Goal: Task Accomplishment & Management: Use online tool/utility

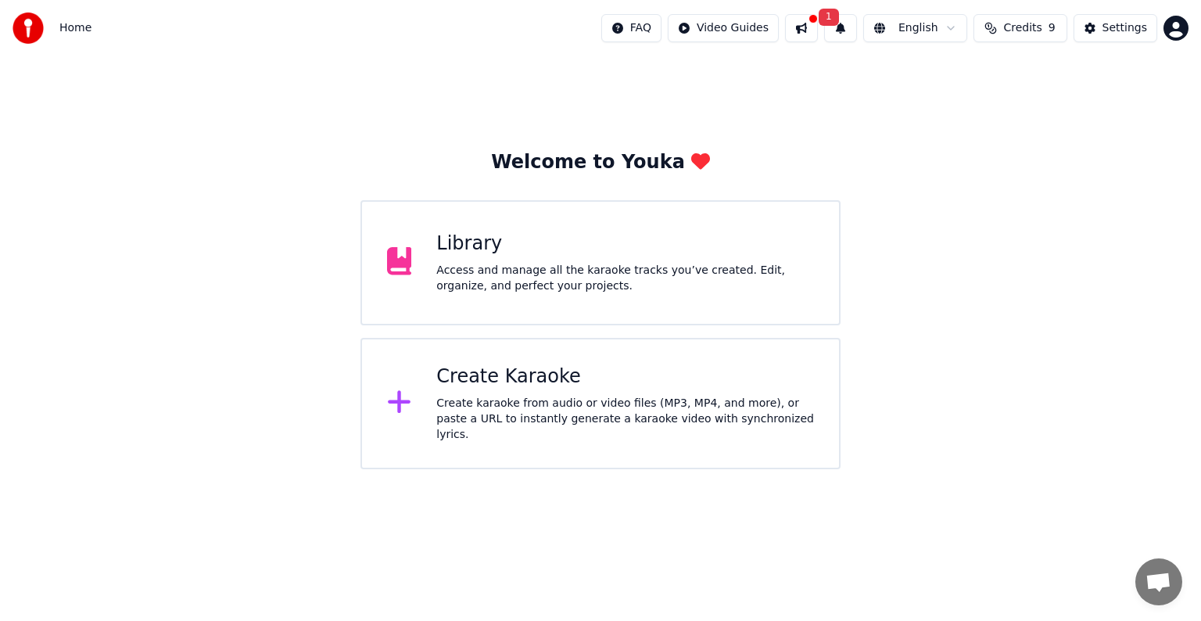
click at [634, 400] on div "Create karaoke from audio or video files (MP3, MP4, and more), or paste a URL t…" at bounding box center [625, 419] width 378 height 47
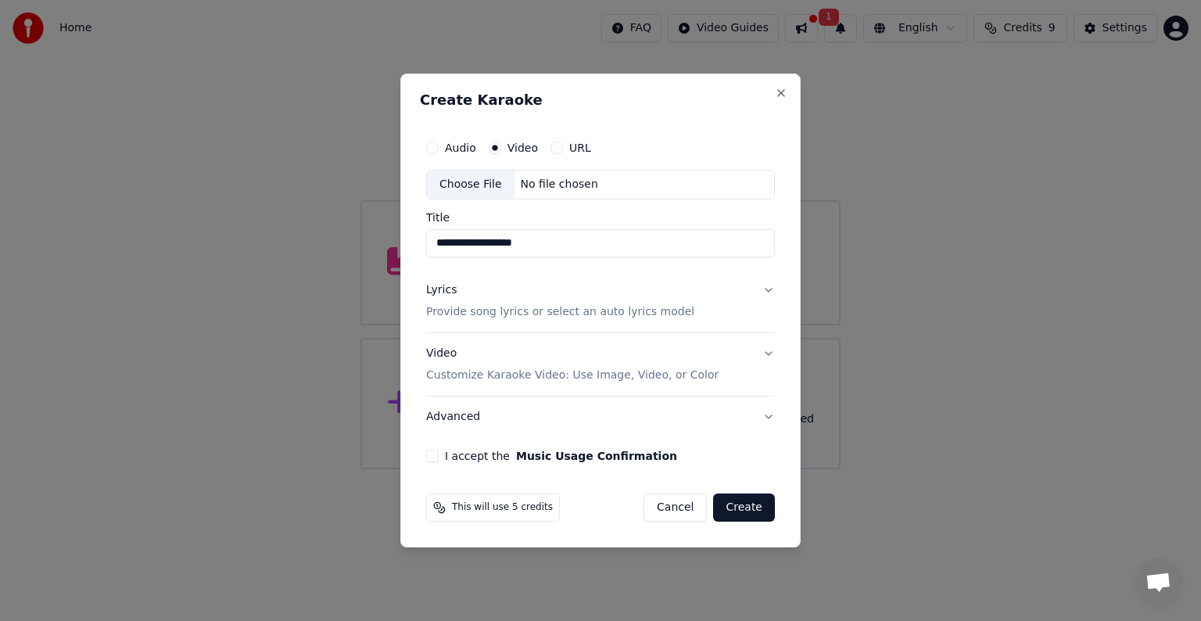
type input "**********"
click at [650, 317] on p "Provide song lyrics or select an auto lyrics model" at bounding box center [560, 312] width 268 height 16
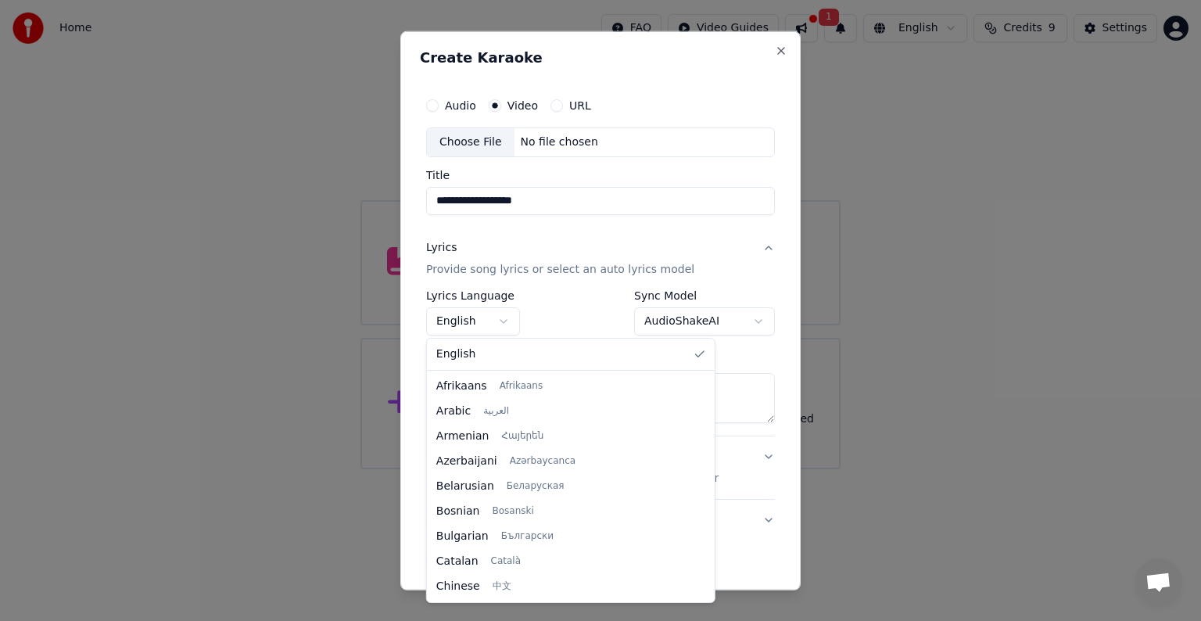
click at [505, 321] on body "**********" at bounding box center [600, 234] width 1201 height 469
select select "**"
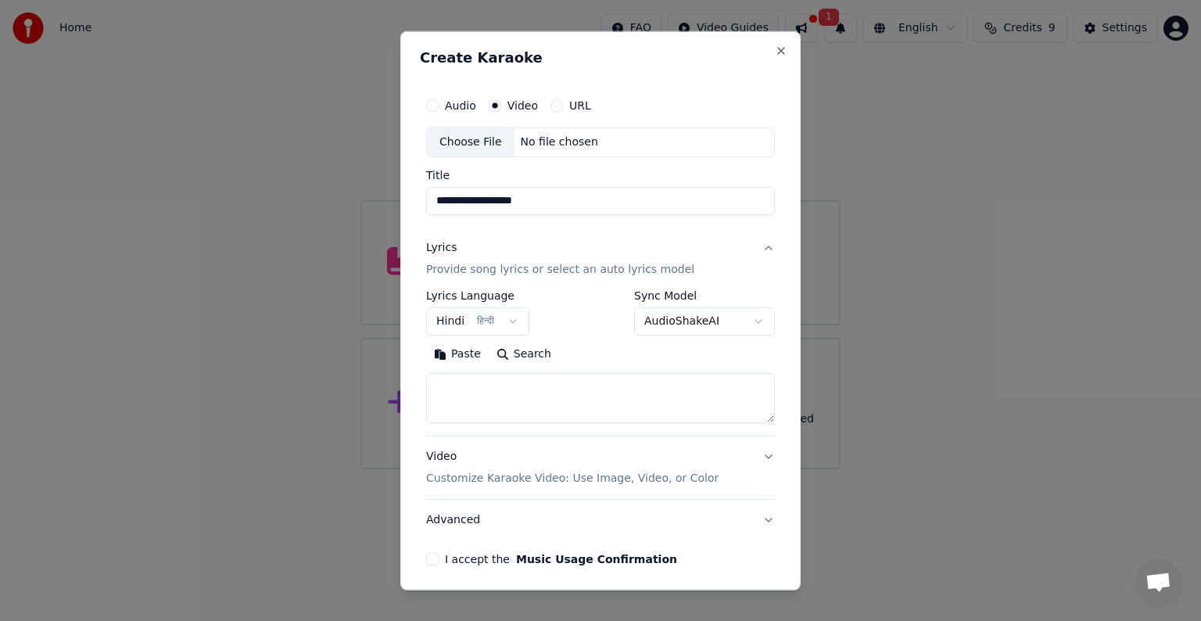
click at [609, 391] on textarea at bounding box center [600, 398] width 349 height 50
paste textarea "**********"
type textarea "**********"
click at [755, 450] on button "Video Customize Karaoke Video: Use Image, Video, or Color" at bounding box center [600, 467] width 349 height 63
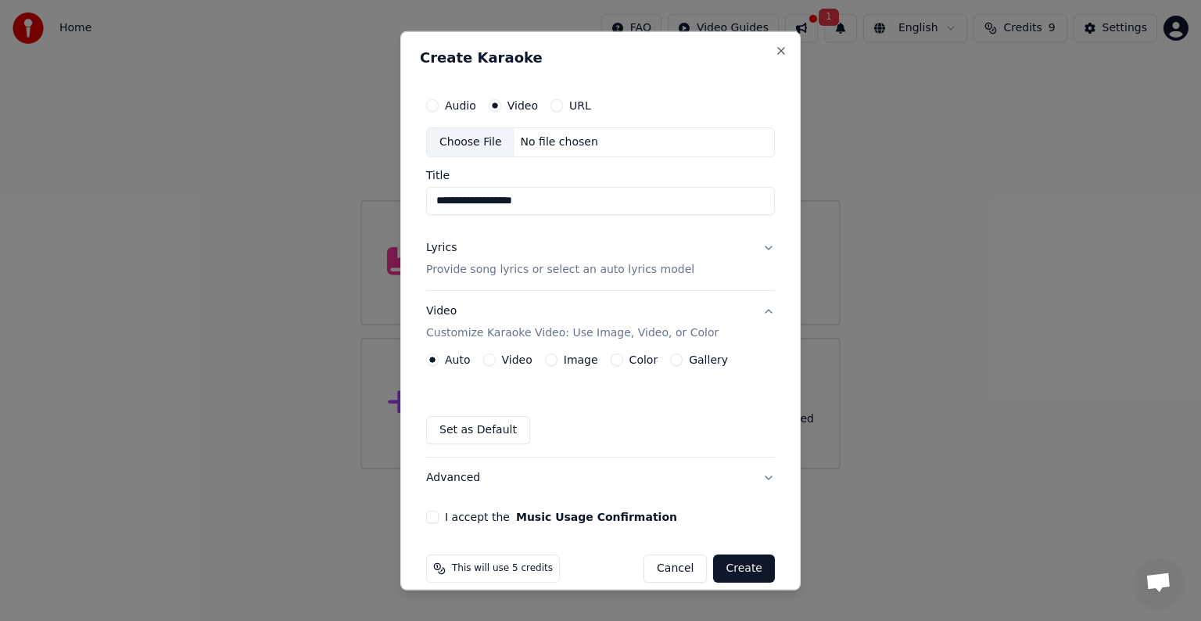
click at [656, 478] on button "Advanced" at bounding box center [600, 477] width 349 height 41
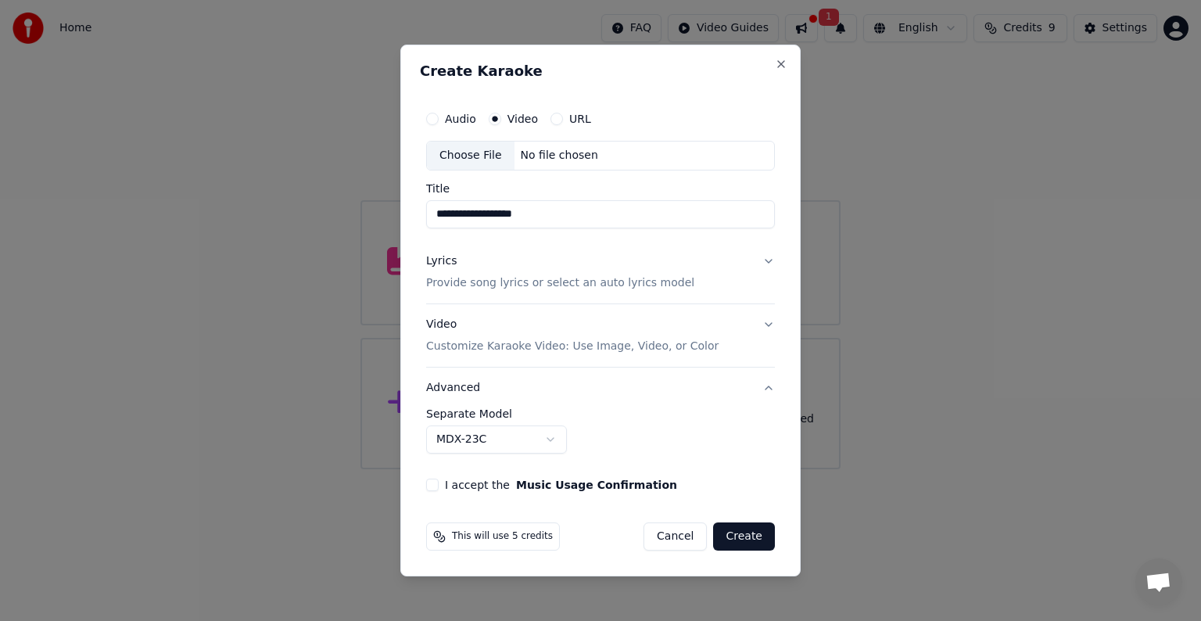
click at [460, 126] on div "Audio Video URL" at bounding box center [600, 118] width 349 height 31
click at [436, 123] on button "Audio" at bounding box center [432, 119] width 13 height 13
click at [461, 153] on div "Choose File" at bounding box center [471, 155] width 88 height 28
type input "**********"
click at [771, 263] on button "Lyrics Provide song lyrics or select an auto lyrics model" at bounding box center [600, 272] width 349 height 63
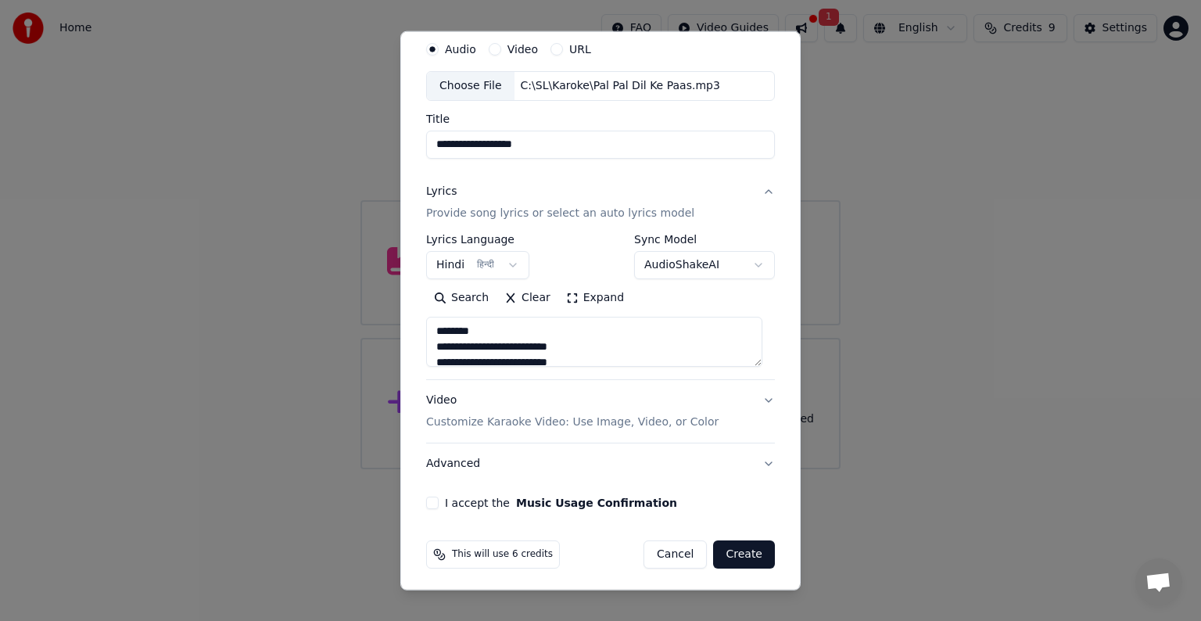
scroll to position [59, 0]
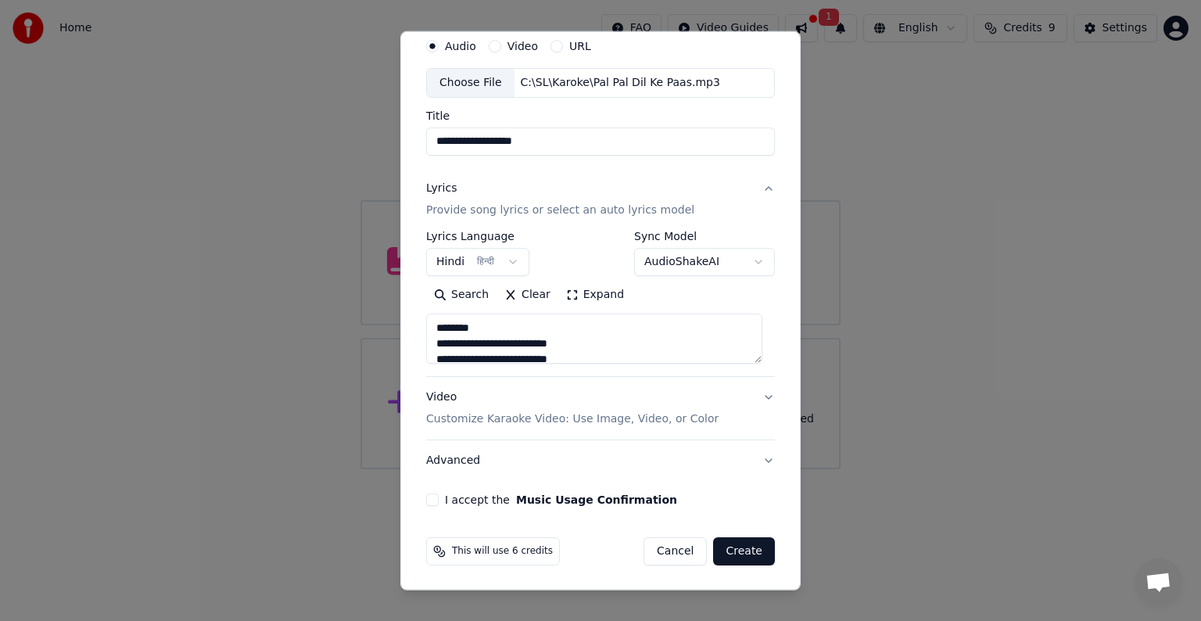
click at [757, 393] on button "Video Customize Karaoke Video: Use Image, Video, or Color" at bounding box center [600, 408] width 349 height 63
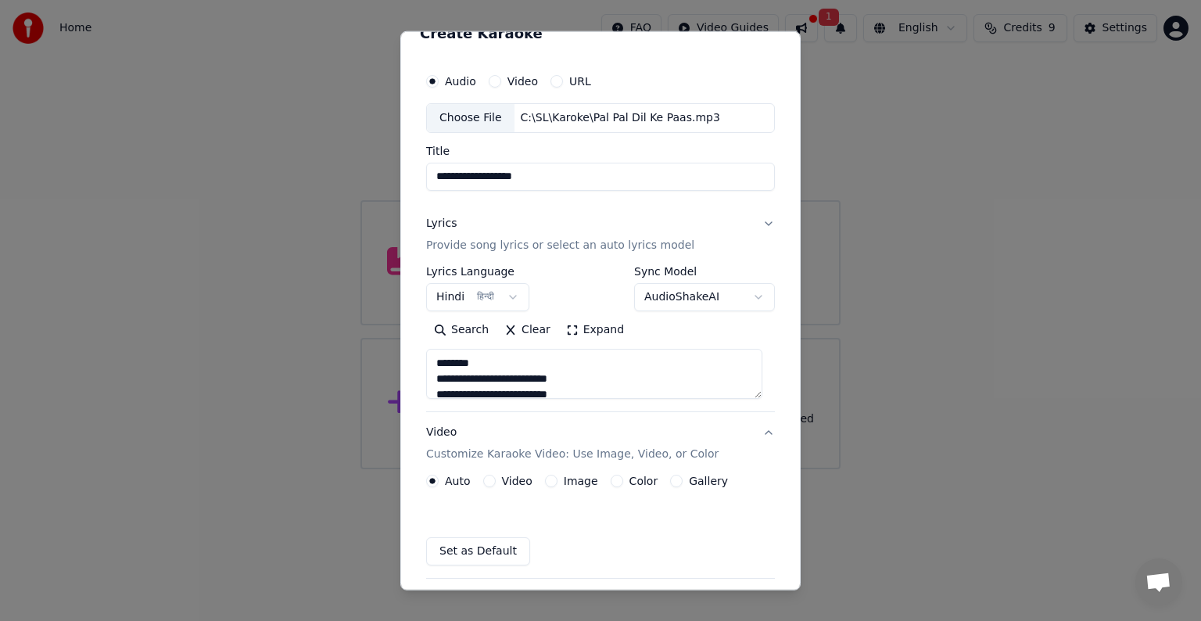
scroll to position [17, 0]
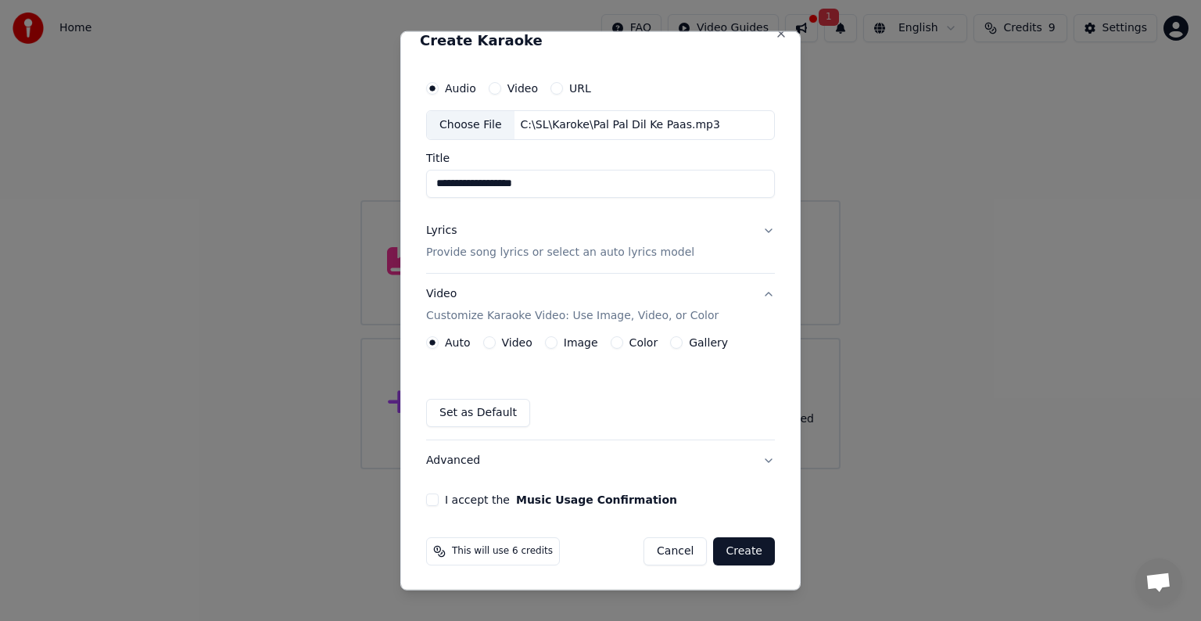
click at [435, 503] on button "I accept the Music Usage Confirmation" at bounding box center [432, 499] width 13 height 13
click at [726, 552] on button "Create" at bounding box center [744, 551] width 62 height 28
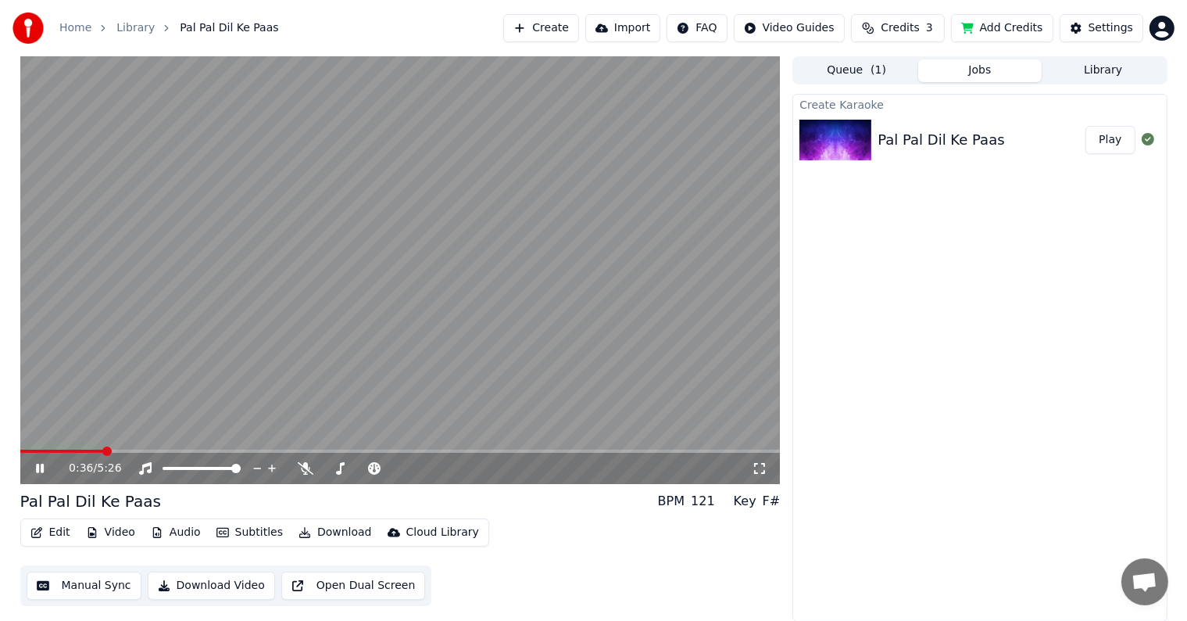
click at [104, 449] on span at bounding box center [62, 450] width 84 height 3
click at [88, 449] on span at bounding box center [53, 450] width 67 height 3
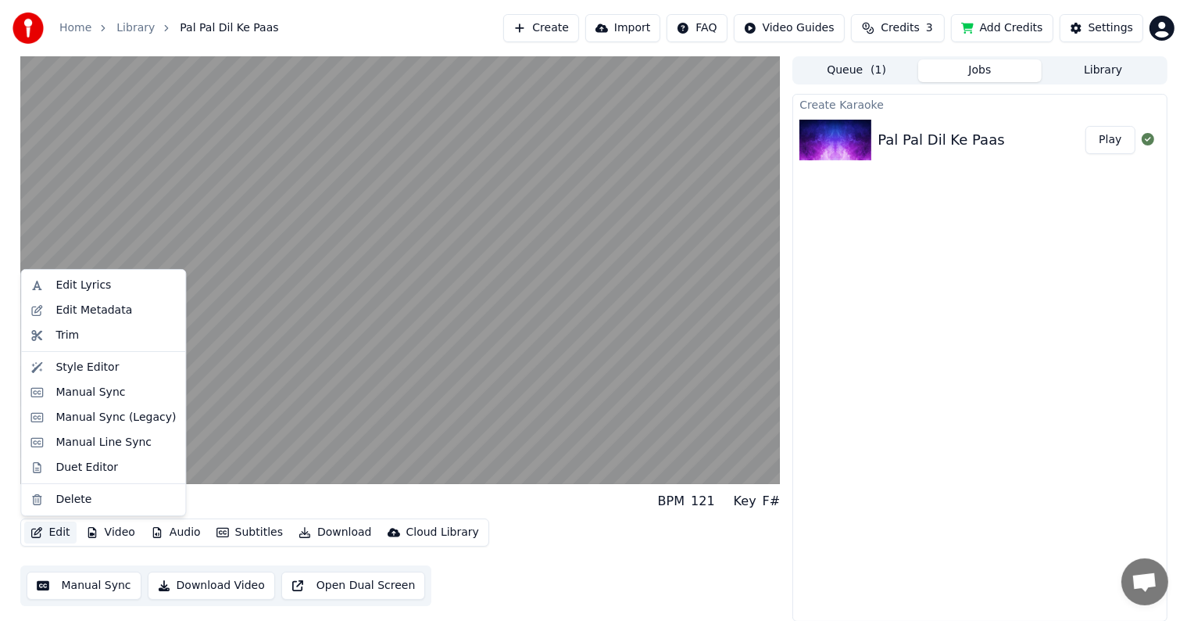
click at [53, 532] on button "Edit" at bounding box center [50, 532] width 52 height 22
click at [96, 277] on div "Edit Lyrics" at bounding box center [82, 285] width 55 height 16
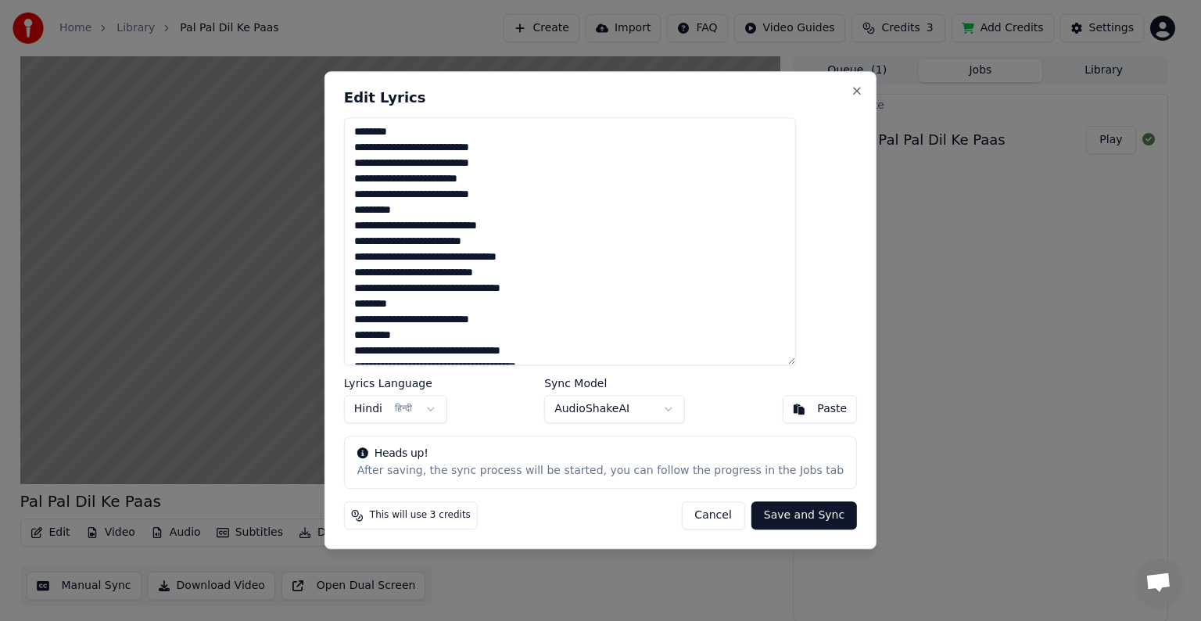
drag, startPoint x: 433, startPoint y: 130, endPoint x: 354, endPoint y: 135, distance: 79.1
click at [354, 135] on div "**********" at bounding box center [600, 310] width 552 height 478
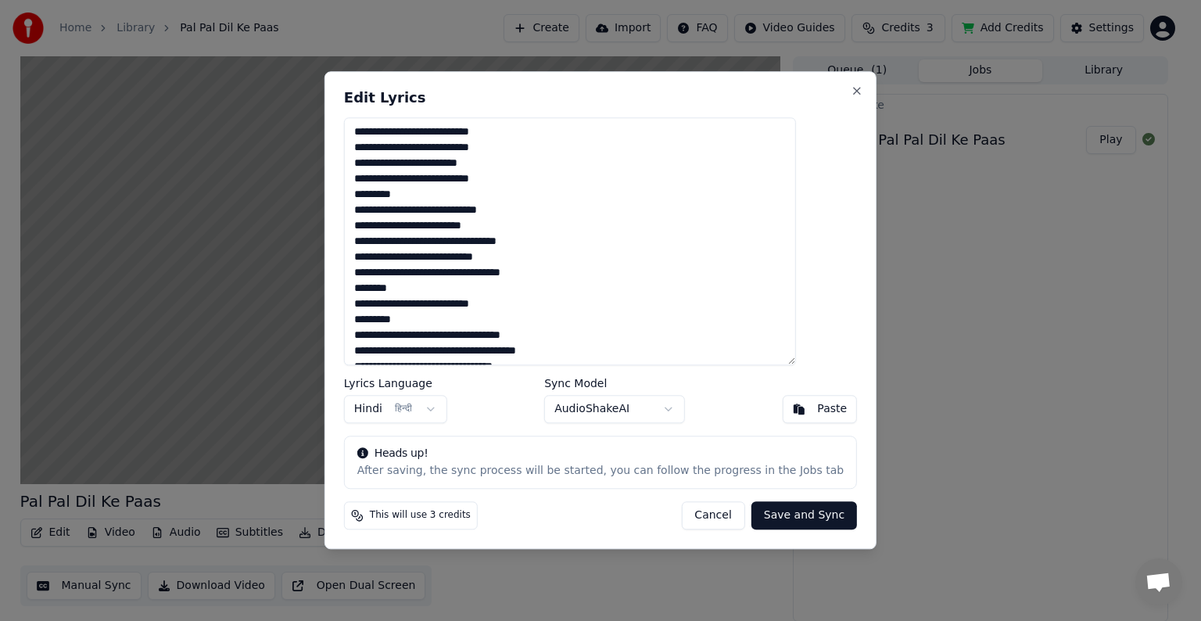
drag, startPoint x: 438, startPoint y: 192, endPoint x: 354, endPoint y: 200, distance: 84.1
click at [354, 200] on div "**********" at bounding box center [600, 310] width 552 height 478
drag, startPoint x: 432, startPoint y: 288, endPoint x: 338, endPoint y: 288, distance: 94.6
click at [338, 288] on body "Home Library Pal Pal Dil Ke Paas Create Import FAQ Video Guides Credits 3 Add C…" at bounding box center [593, 310] width 1187 height 621
click at [447, 284] on textarea "**********" at bounding box center [570, 241] width 452 height 248
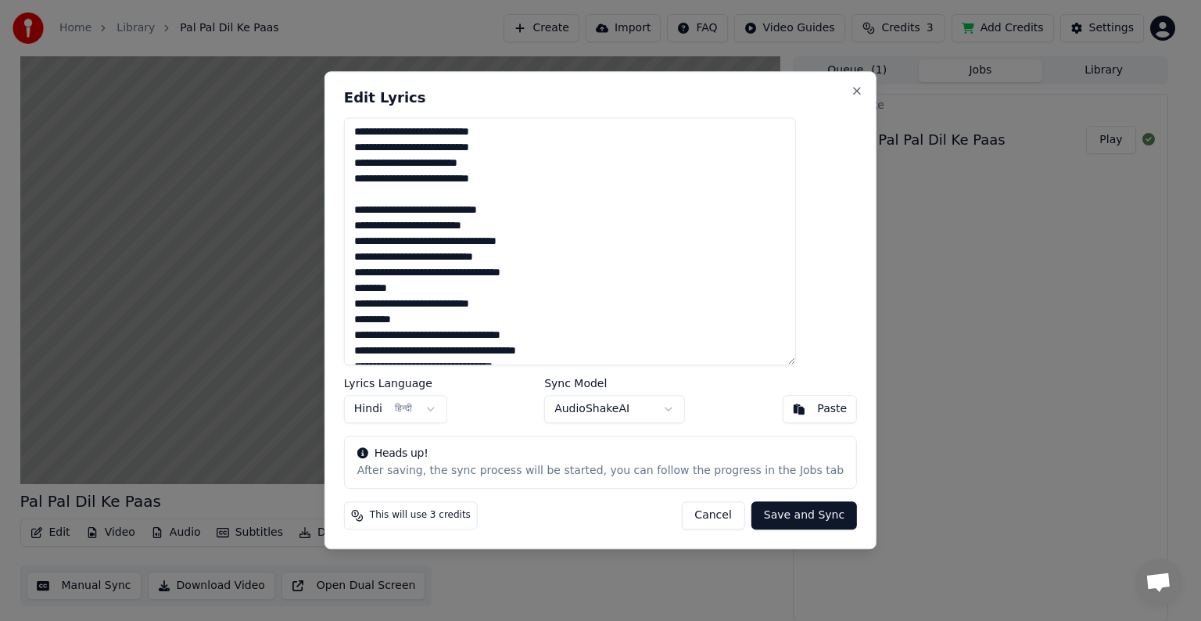
drag, startPoint x: 435, startPoint y: 286, endPoint x: 372, endPoint y: 294, distance: 63.8
click at [372, 294] on div "**********" at bounding box center [600, 310] width 552 height 478
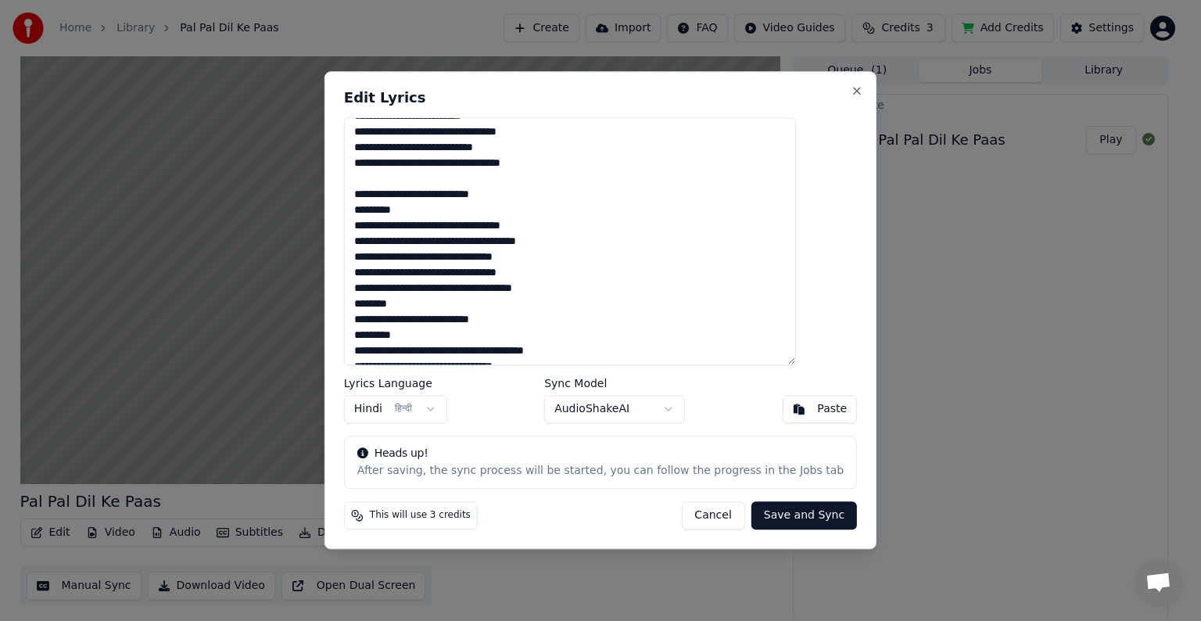
scroll to position [116, 0]
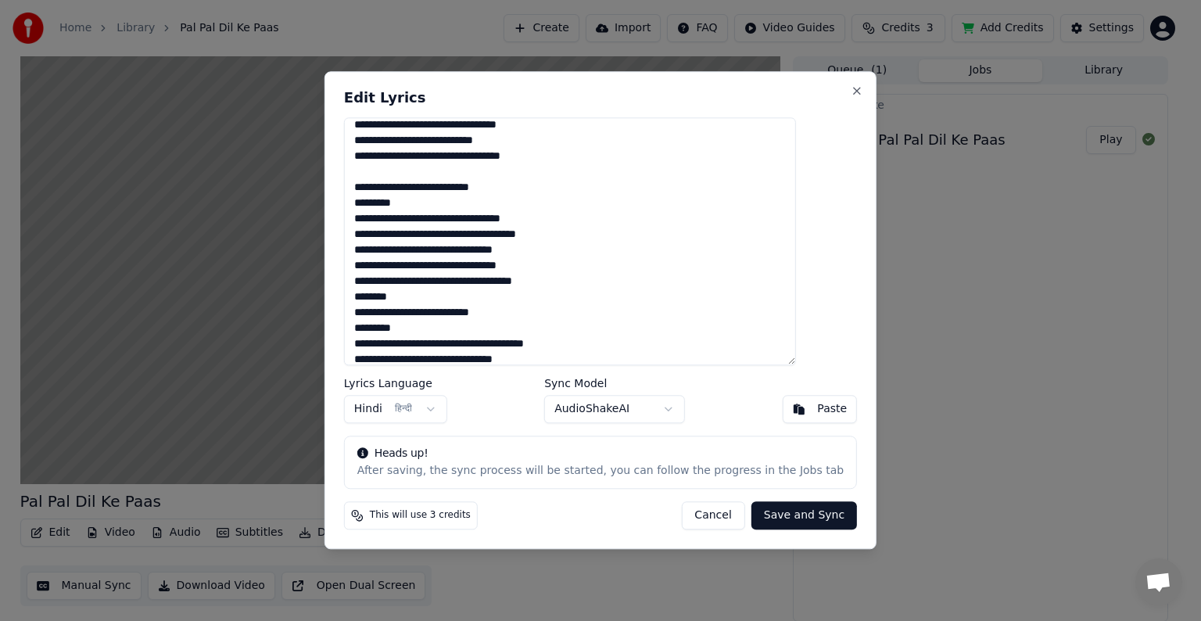
drag, startPoint x: 434, startPoint y: 202, endPoint x: 366, endPoint y: 202, distance: 68.0
click at [366, 202] on div "**********" at bounding box center [600, 310] width 552 height 478
drag, startPoint x: 435, startPoint y: 295, endPoint x: 367, endPoint y: 296, distance: 67.2
click at [367, 296] on div "**********" at bounding box center [600, 310] width 552 height 478
drag, startPoint x: 434, startPoint y: 324, endPoint x: 381, endPoint y: 324, distance: 52.4
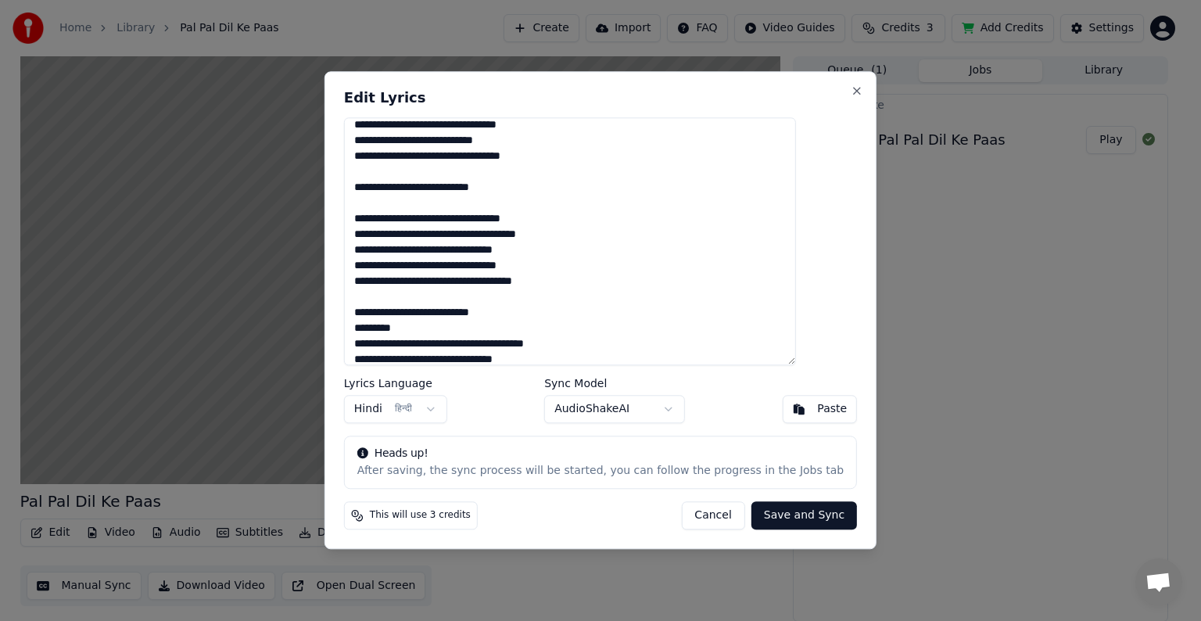
click at [381, 324] on textarea "**********" at bounding box center [570, 241] width 452 height 248
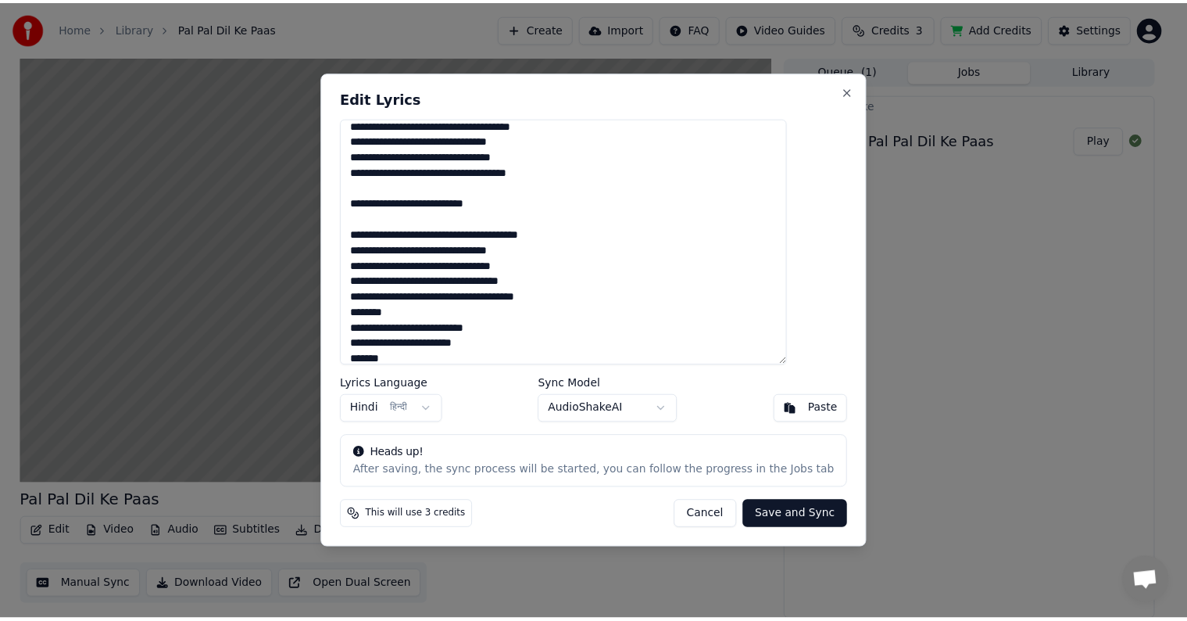
scroll to position [250, 0]
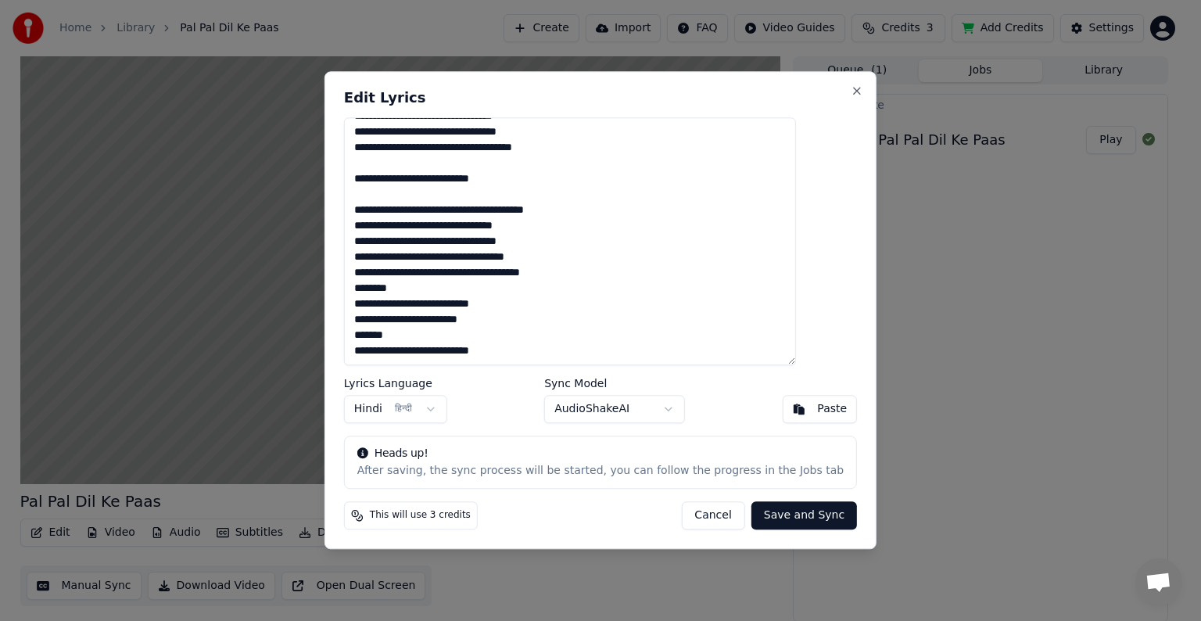
drag, startPoint x: 430, startPoint y: 285, endPoint x: 375, endPoint y: 289, distance: 54.9
click at [375, 289] on textarea "**********" at bounding box center [570, 241] width 452 height 248
drag, startPoint x: 425, startPoint y: 334, endPoint x: 372, endPoint y: 334, distance: 53.2
click at [372, 334] on div "**********" at bounding box center [600, 310] width 552 height 478
type textarea "**********"
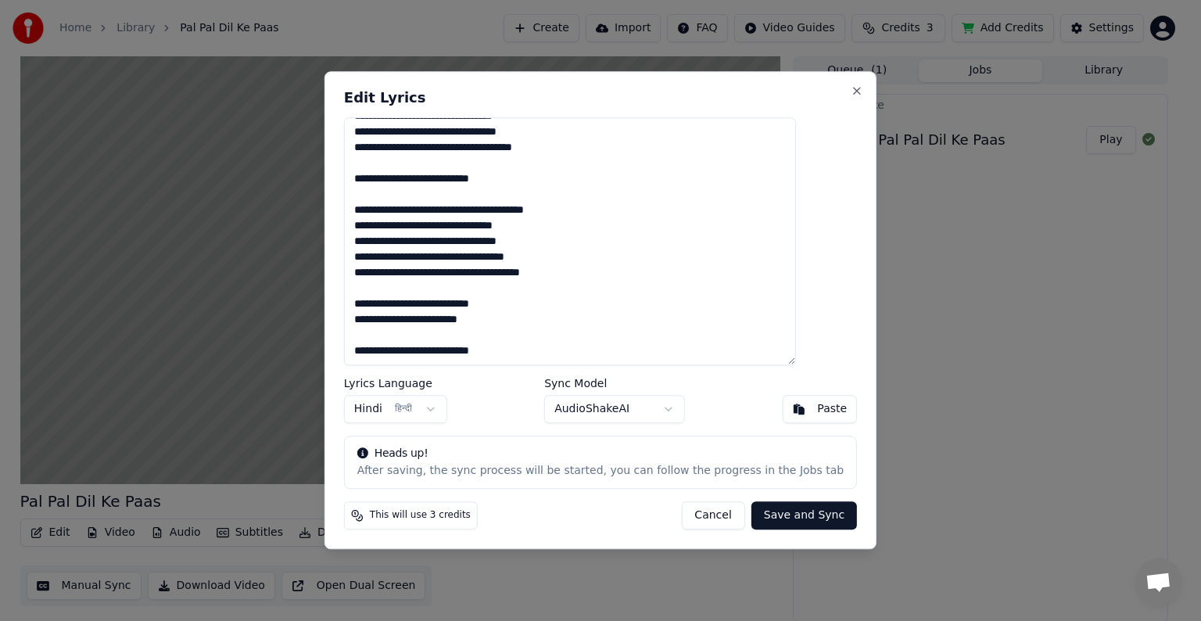
click at [765, 517] on button "Save and Sync" at bounding box center [804, 516] width 106 height 28
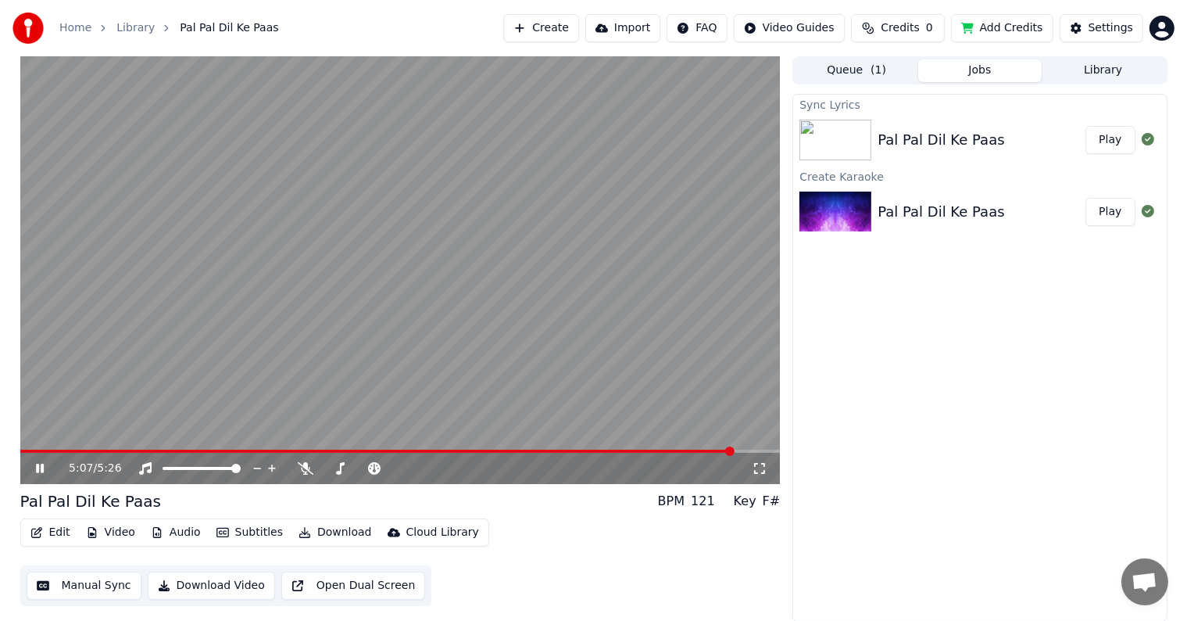
click at [733, 449] on span at bounding box center [400, 450] width 761 height 3
click at [748, 449] on span at bounding box center [400, 450] width 761 height 3
click at [73, 450] on span at bounding box center [77, 450] width 9 height 9
click at [303, 464] on icon at bounding box center [306, 468] width 16 height 13
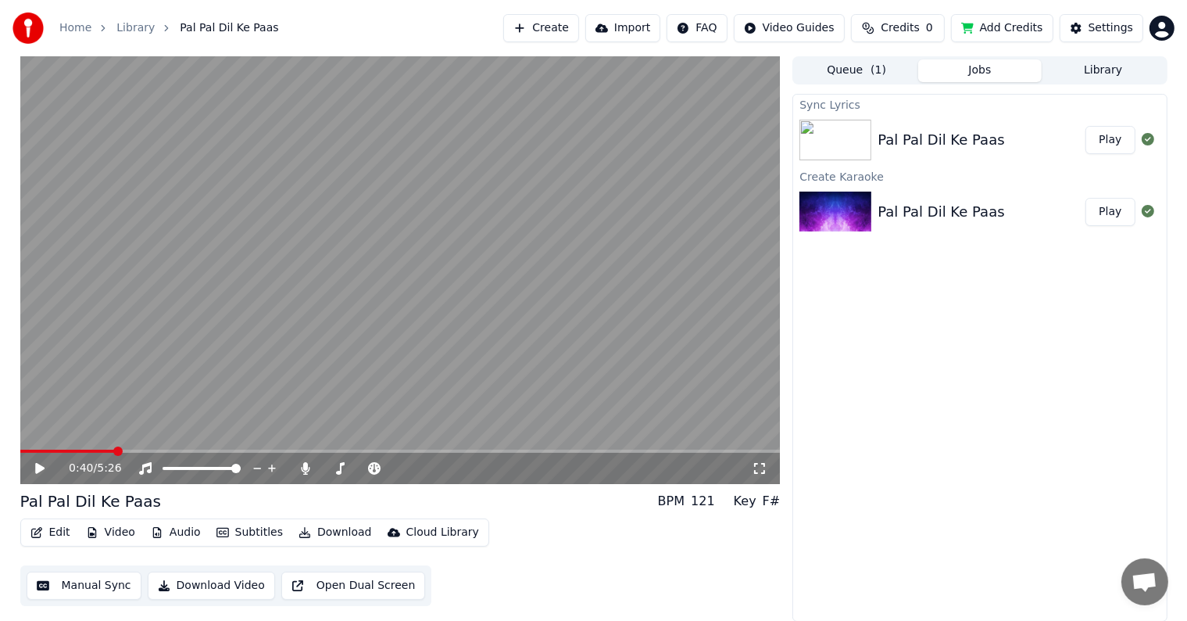
click at [203, 422] on video at bounding box center [400, 270] width 761 height 428
click at [303, 464] on icon at bounding box center [306, 468] width 9 height 13
click at [145, 466] on icon at bounding box center [146, 468] width 16 height 13
click at [308, 467] on icon at bounding box center [306, 468] width 16 height 13
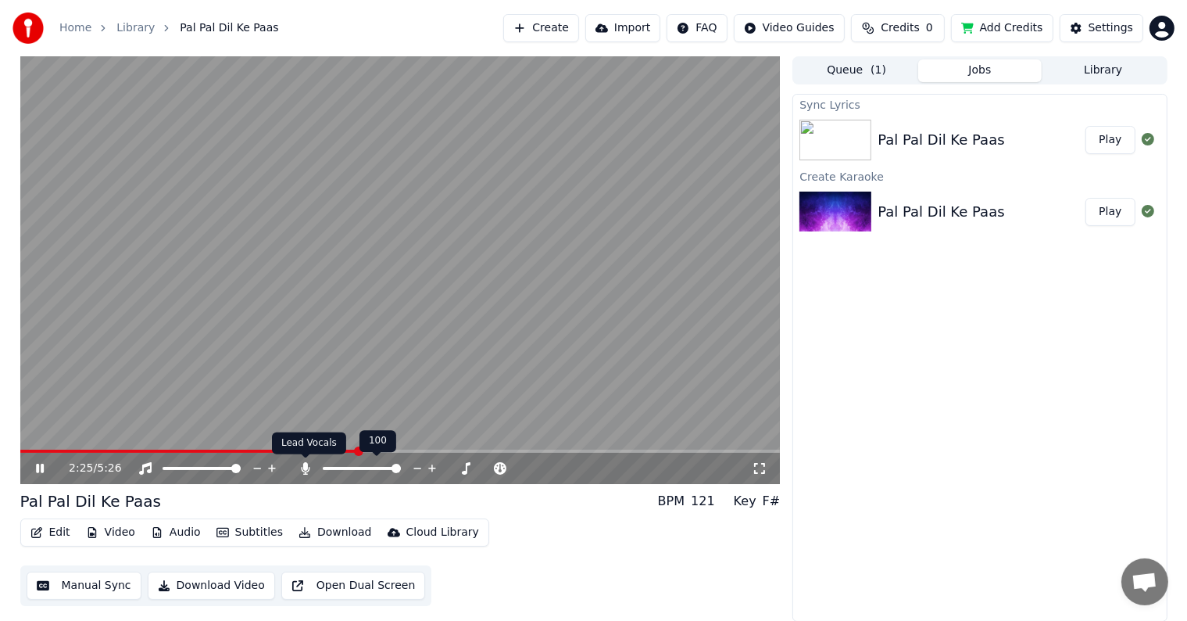
click at [305, 466] on icon at bounding box center [306, 468] width 9 height 13
click at [339, 464] on icon at bounding box center [340, 468] width 16 height 13
click at [338, 466] on icon at bounding box center [340, 468] width 16 height 13
click at [396, 466] on span at bounding box center [396, 468] width 9 height 9
click at [375, 411] on video at bounding box center [400, 270] width 761 height 428
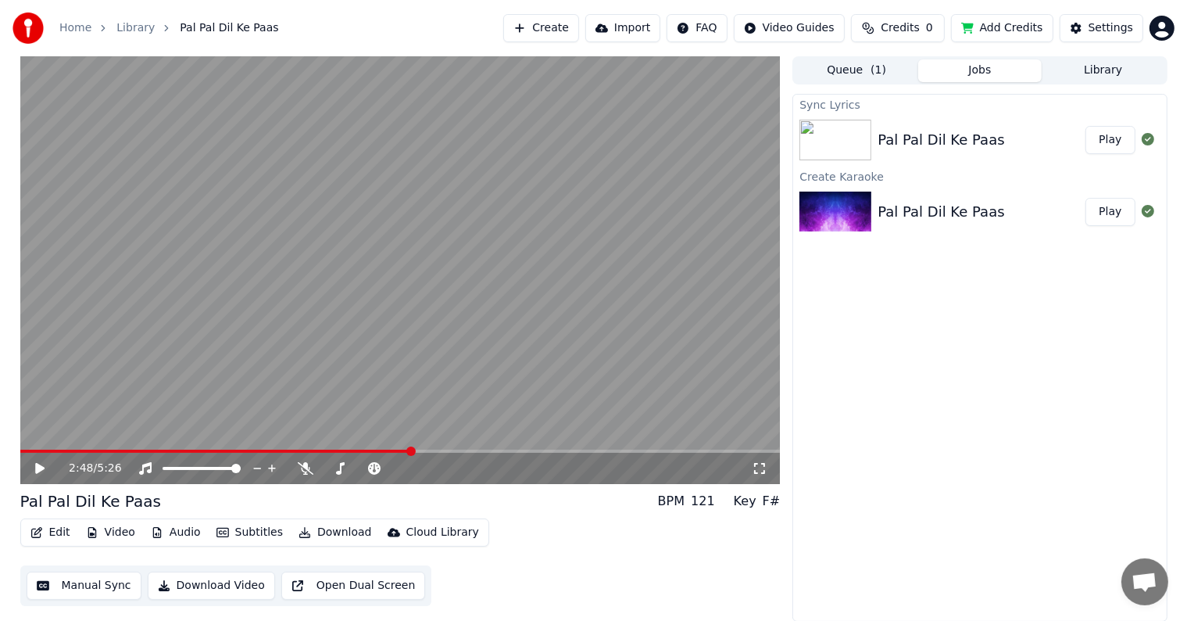
click at [366, 413] on video at bounding box center [400, 270] width 761 height 428
click at [375, 468] on icon at bounding box center [374, 468] width 13 height 13
click at [431, 469] on span at bounding box center [430, 468] width 9 height 9
click at [396, 467] on span at bounding box center [396, 468] width 9 height 9
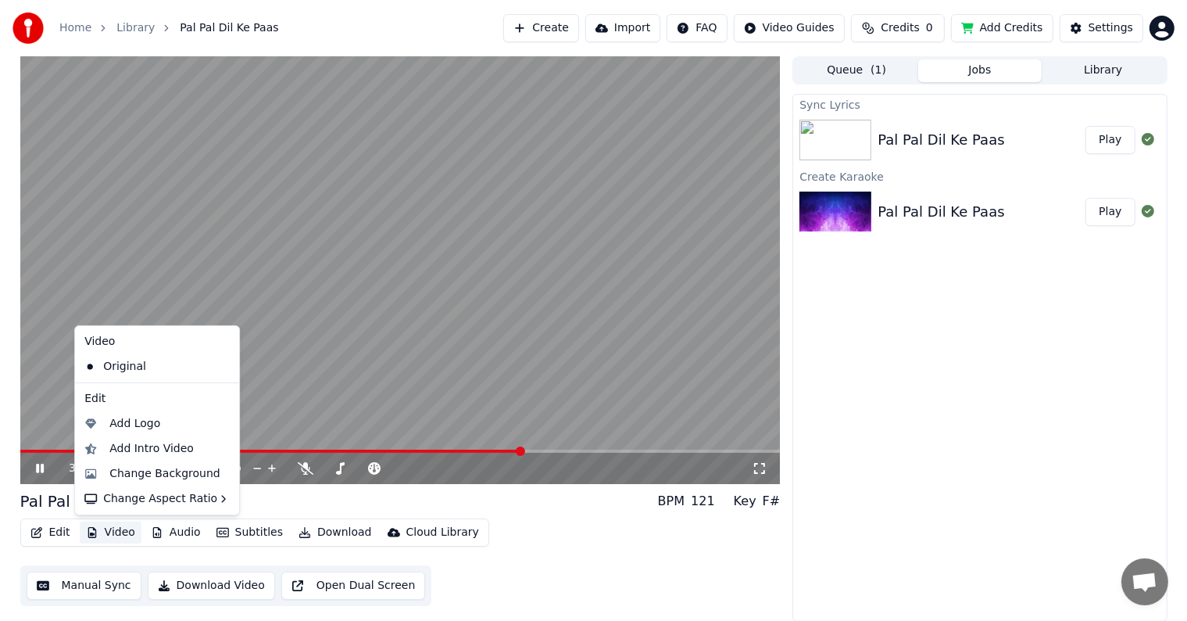
click at [117, 535] on button "Video" at bounding box center [111, 532] width 62 height 22
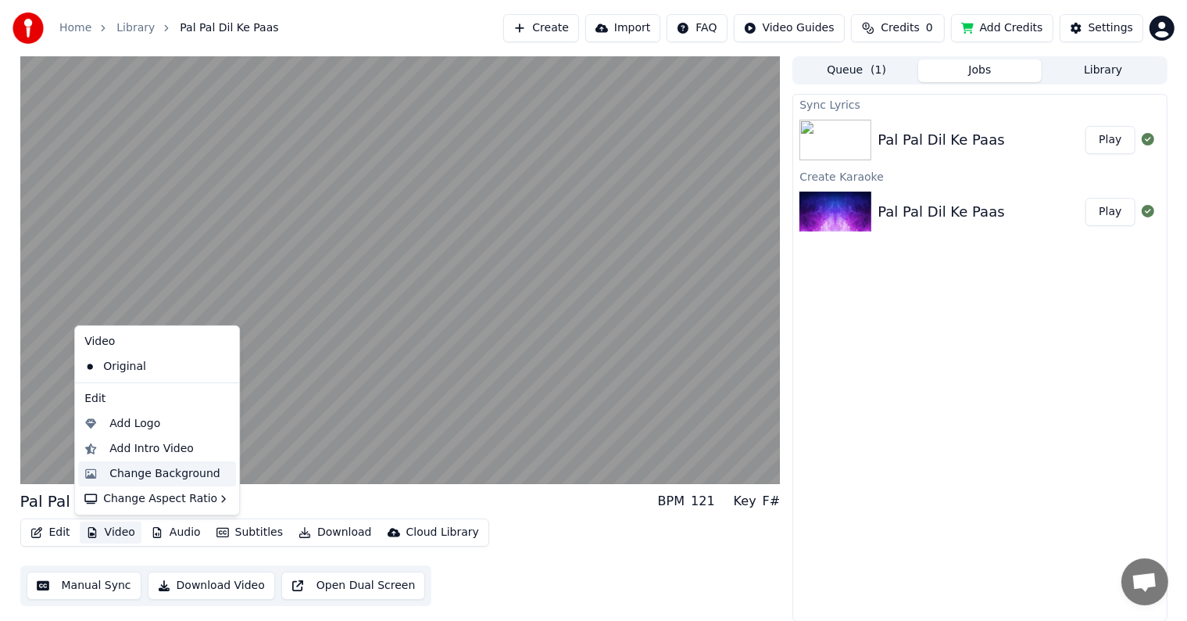
click at [131, 478] on div "Change Background" at bounding box center [164, 474] width 111 height 16
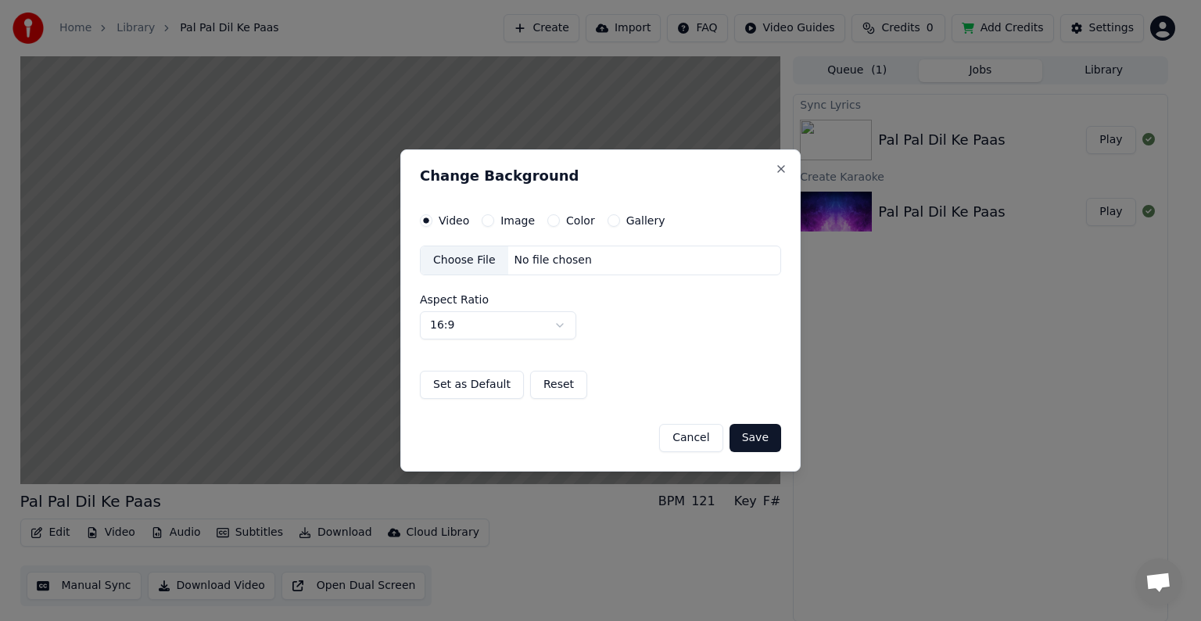
click at [685, 438] on button "Cancel" at bounding box center [690, 438] width 63 height 28
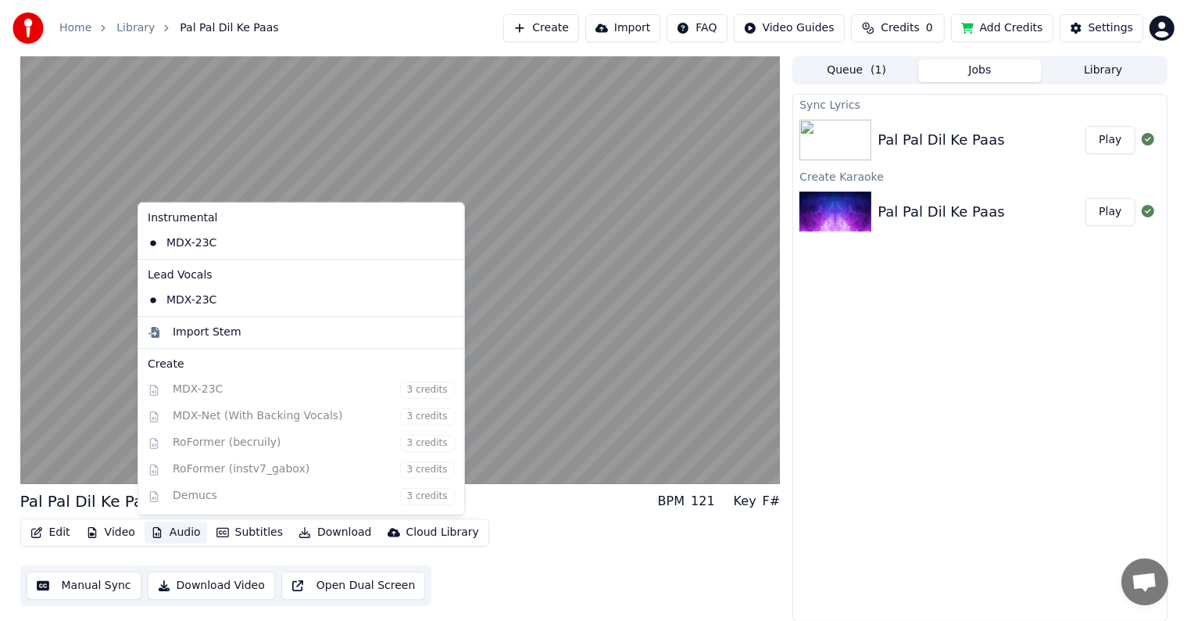
click at [175, 528] on button "Audio" at bounding box center [176, 532] width 63 height 22
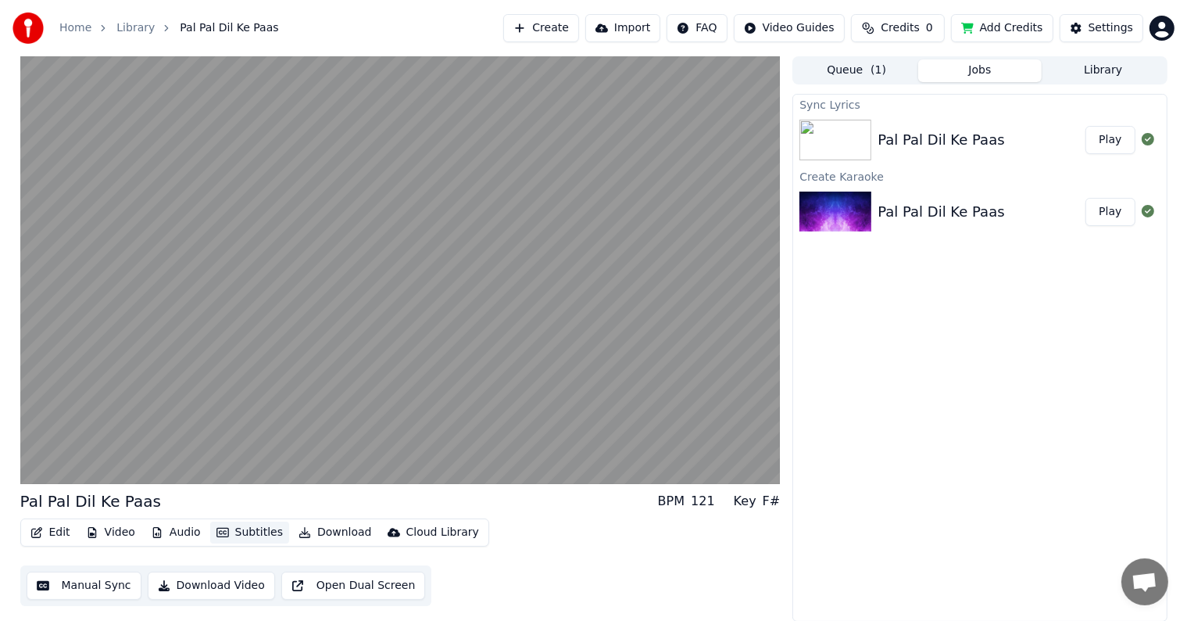
click at [233, 532] on button "Subtitles" at bounding box center [249, 532] width 79 height 22
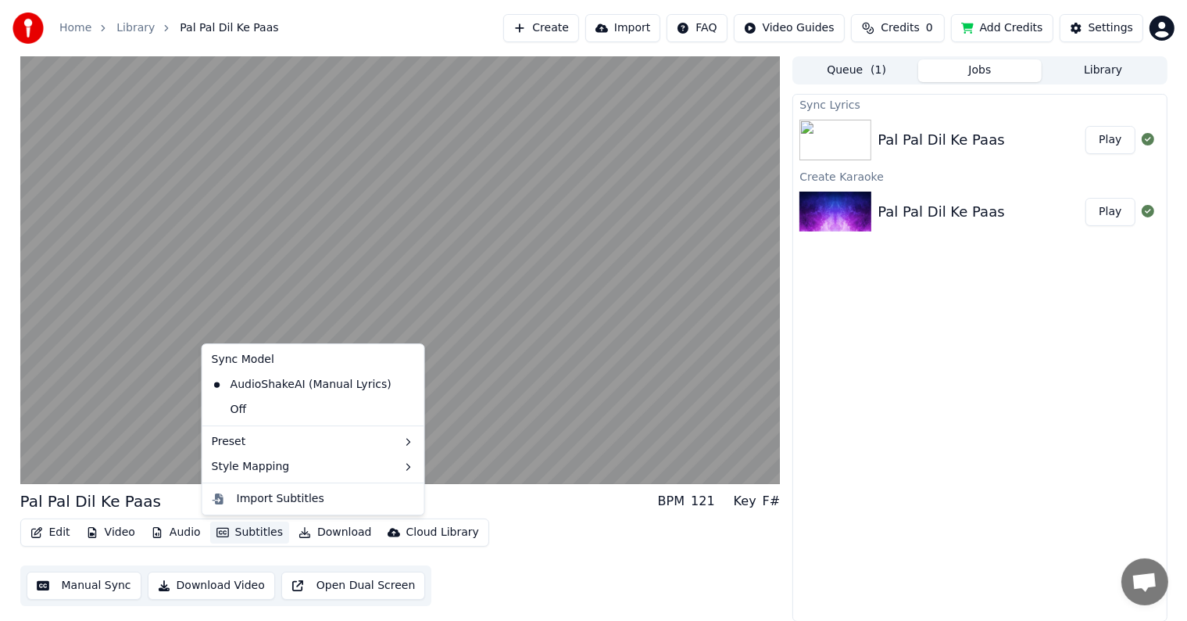
click at [233, 532] on button "Subtitles" at bounding box center [249, 532] width 79 height 22
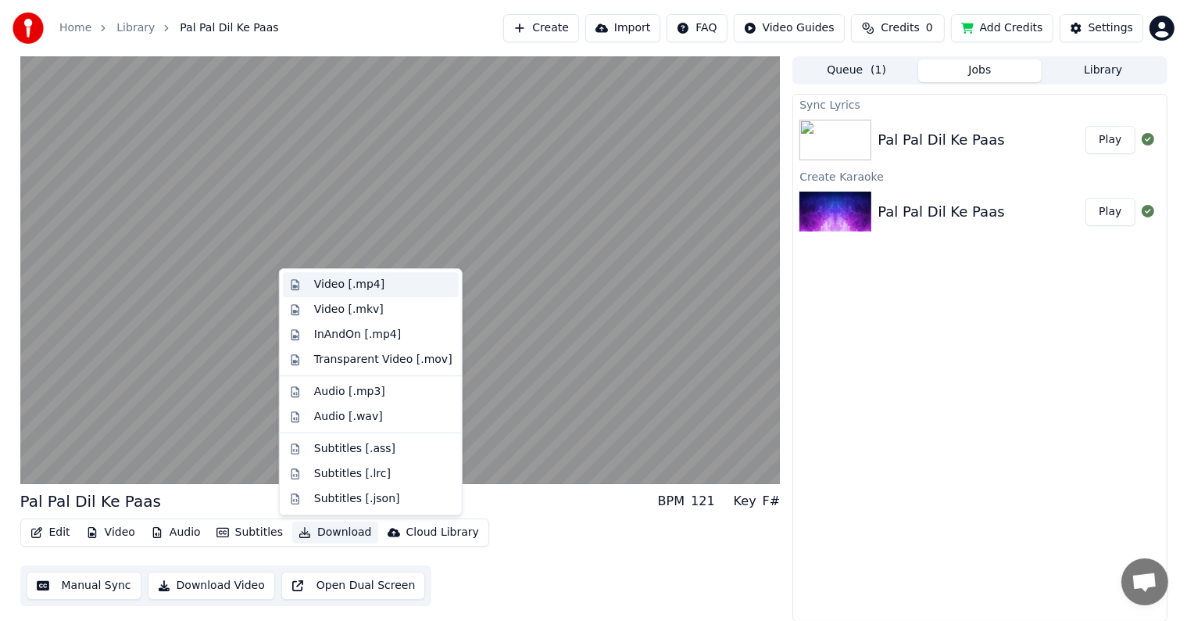
click at [341, 285] on div "Video [.mp4]" at bounding box center [349, 285] width 70 height 16
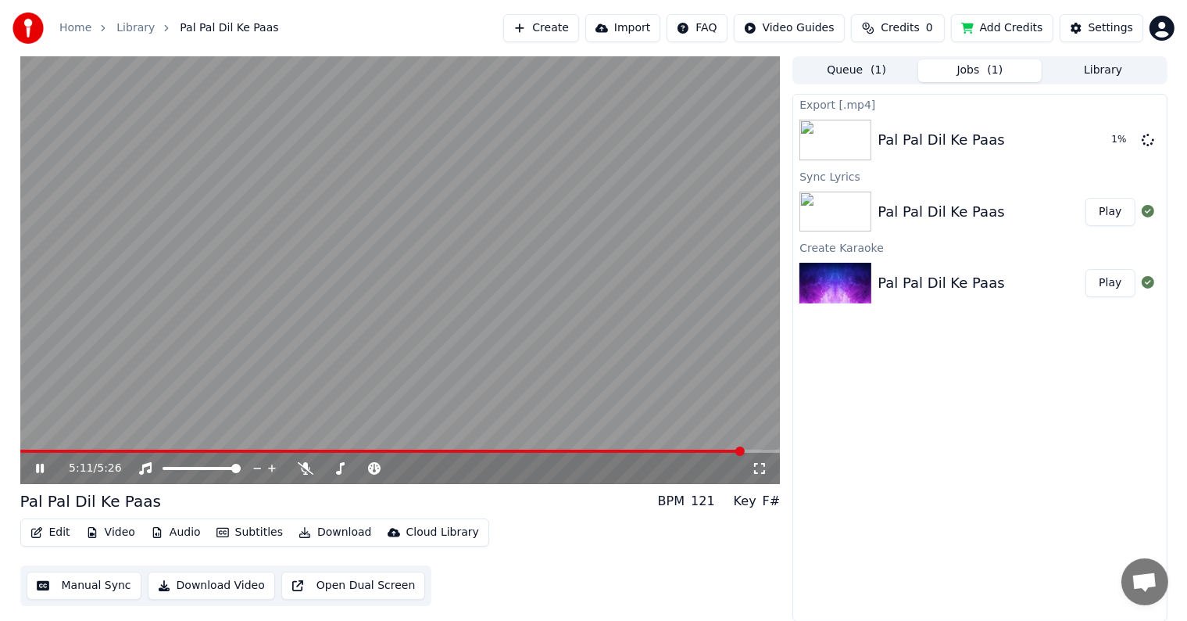
click at [38, 466] on icon at bounding box center [40, 468] width 8 height 9
click at [318, 585] on button "Open Dual Screen" at bounding box center [353, 585] width 145 height 28
click at [288, 397] on video at bounding box center [400, 270] width 761 height 428
click at [69, 452] on span at bounding box center [44, 450] width 48 height 3
click at [345, 285] on video at bounding box center [400, 270] width 761 height 428
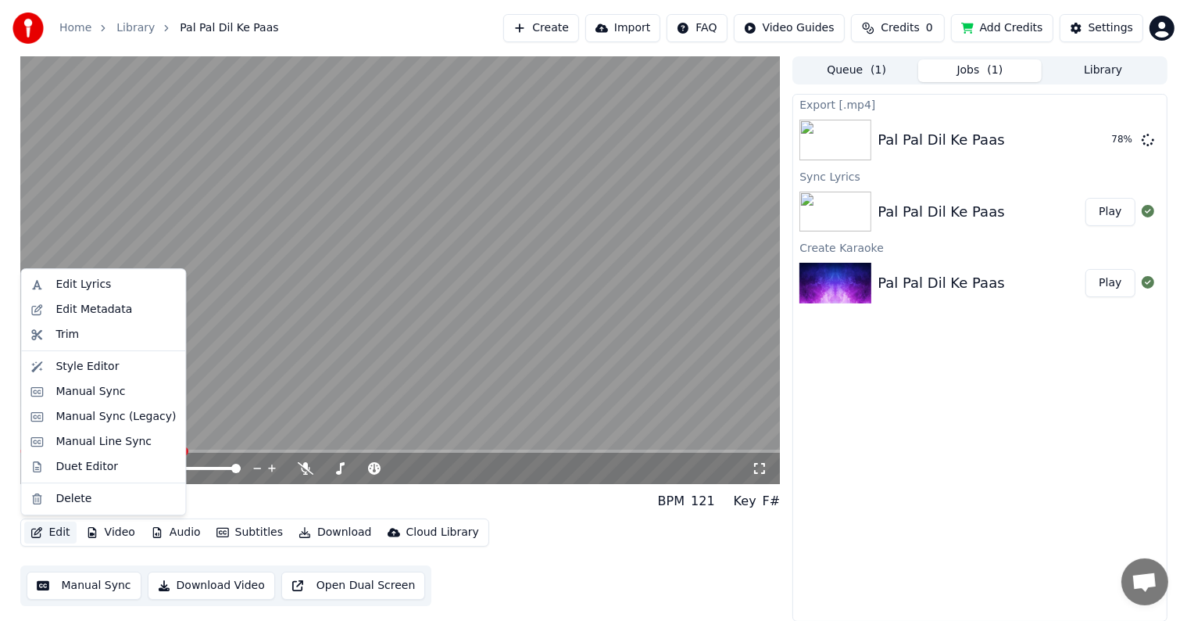
click at [64, 530] on button "Edit" at bounding box center [50, 532] width 52 height 22
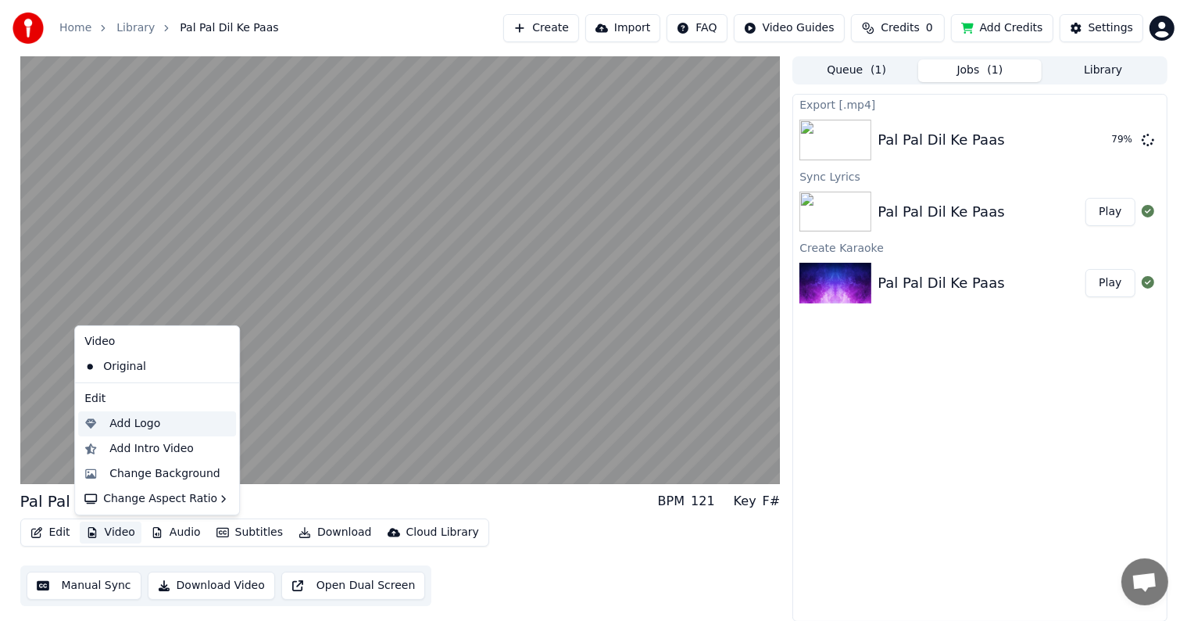
click at [132, 418] on div "Add Logo" at bounding box center [134, 424] width 51 height 16
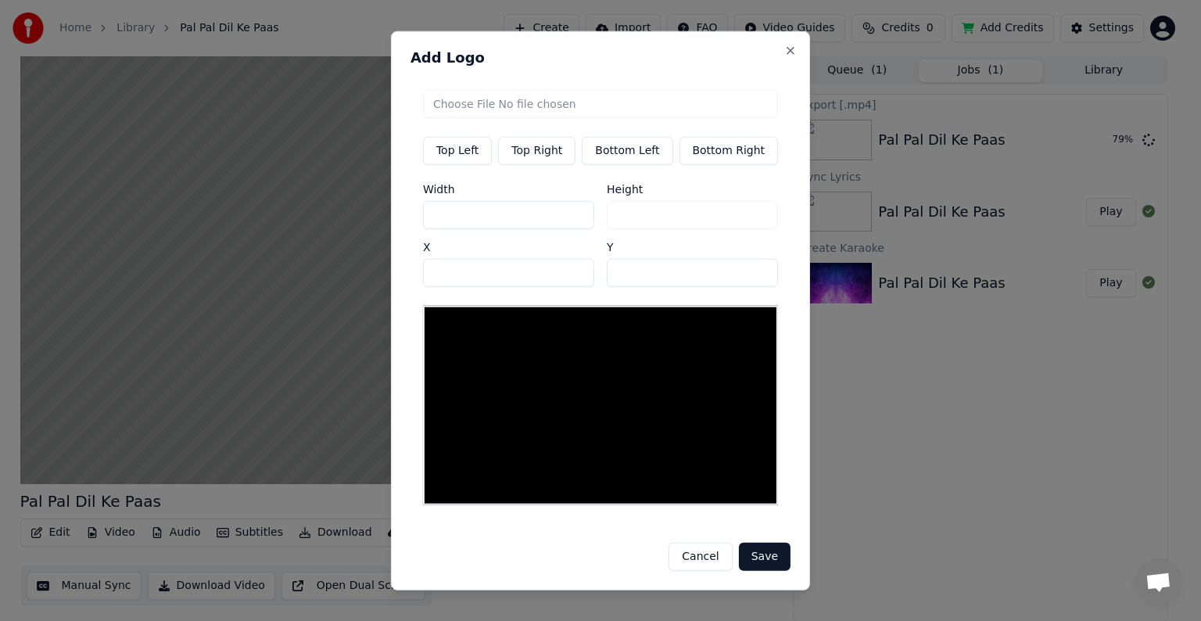
click at [489, 104] on input "file" at bounding box center [600, 104] width 355 height 28
click at [784, 54] on button "Close" at bounding box center [790, 51] width 13 height 13
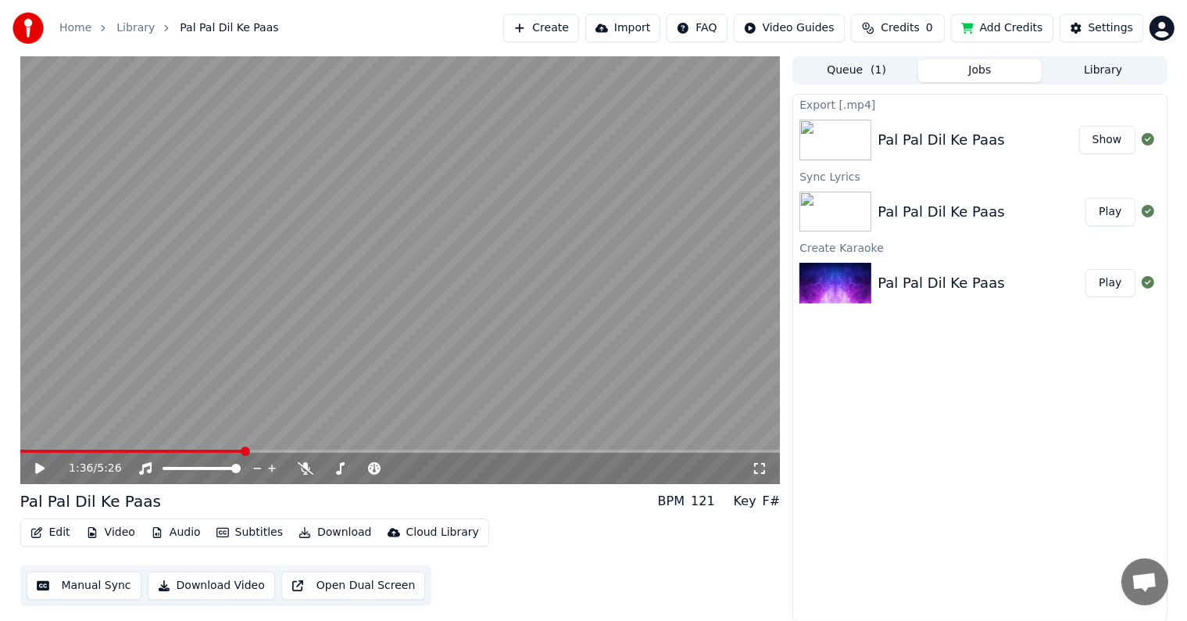
click at [1050, 136] on div "Pal Pal Dil Ke Paas" at bounding box center [978, 140] width 201 height 22
click at [1050, 131] on div "Pal Pal Dil Ke Paas" at bounding box center [978, 140] width 201 height 22
click at [1038, 133] on div "Pal Pal Dil Ke Paas" at bounding box center [978, 140] width 201 height 22
click at [1116, 141] on button "Show" at bounding box center [1107, 140] width 56 height 28
